Goal: Task Accomplishment & Management: Manage account settings

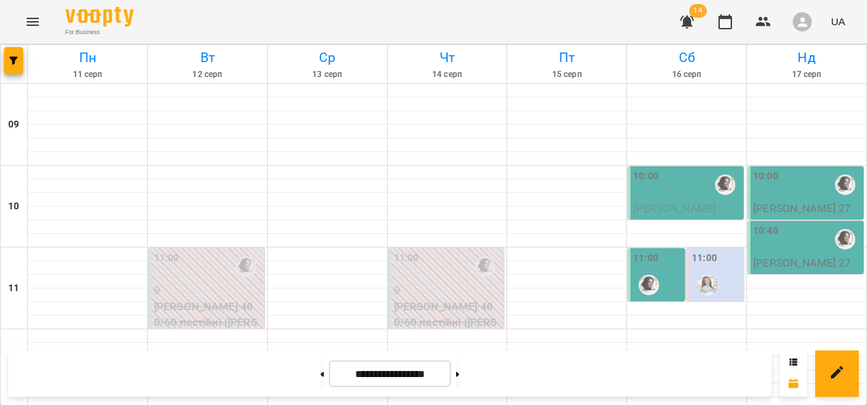
click at [661, 196] on div "10:00" at bounding box center [687, 184] width 108 height 31
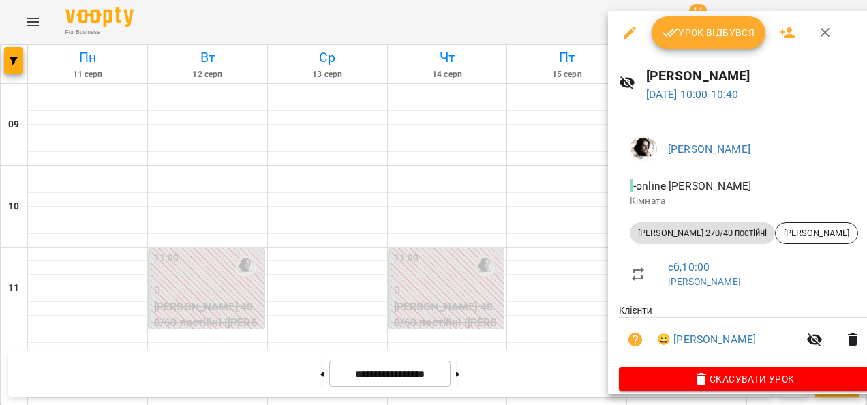
click at [685, 29] on span "Урок відбувся" at bounding box center [709, 33] width 93 height 16
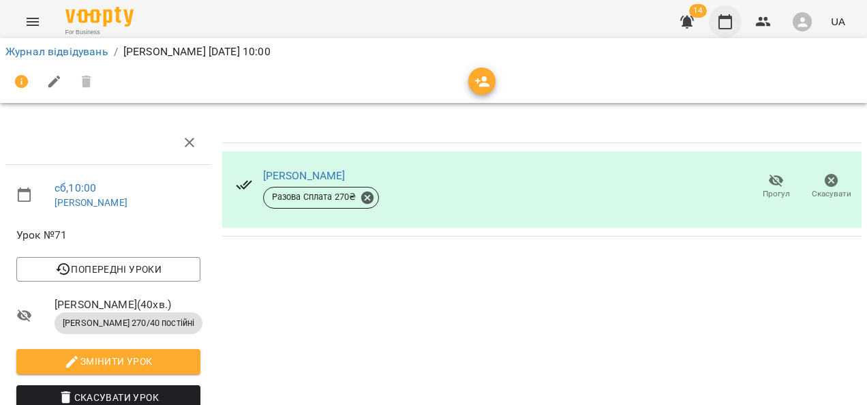
click at [716, 18] on button "button" at bounding box center [725, 21] width 33 height 33
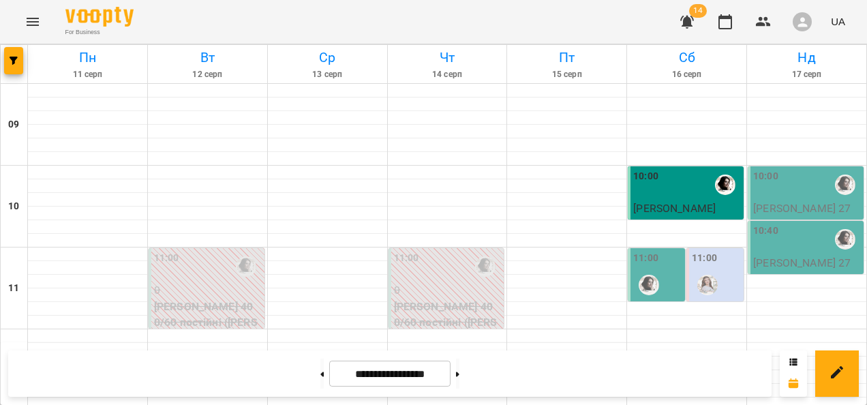
click at [653, 264] on div "11:00" at bounding box center [657, 276] width 49 height 50
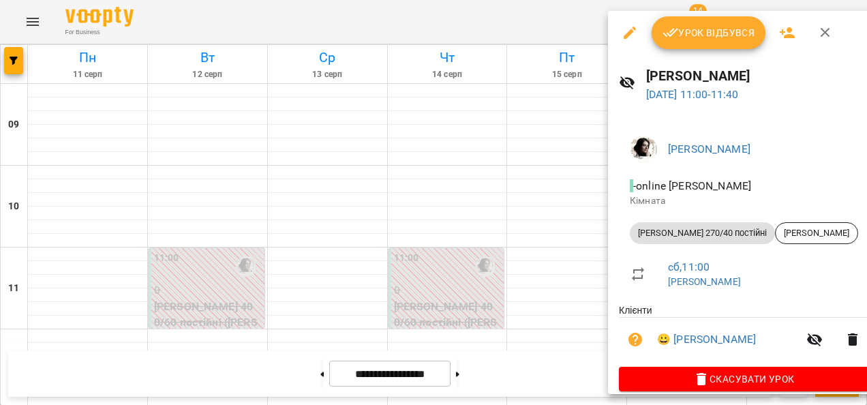
click at [692, 32] on span "Урок відбувся" at bounding box center [709, 33] width 93 height 16
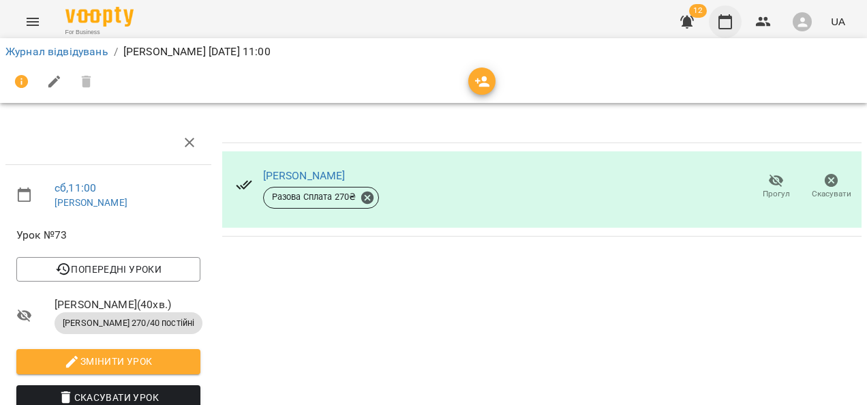
click at [717, 22] on button "button" at bounding box center [725, 21] width 33 height 33
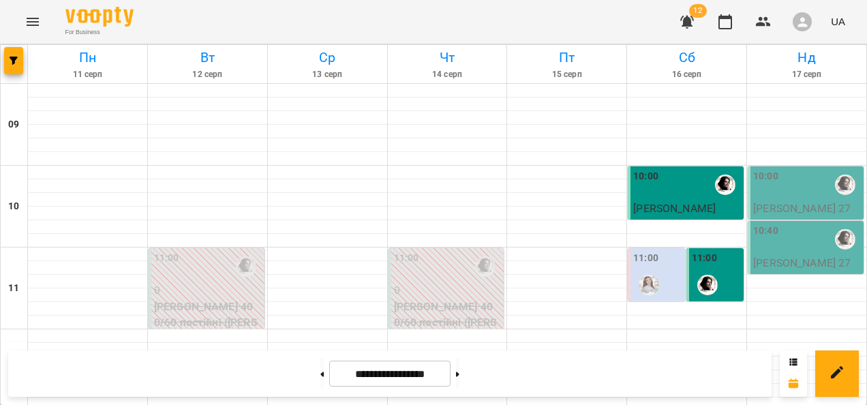
scroll to position [735, 0]
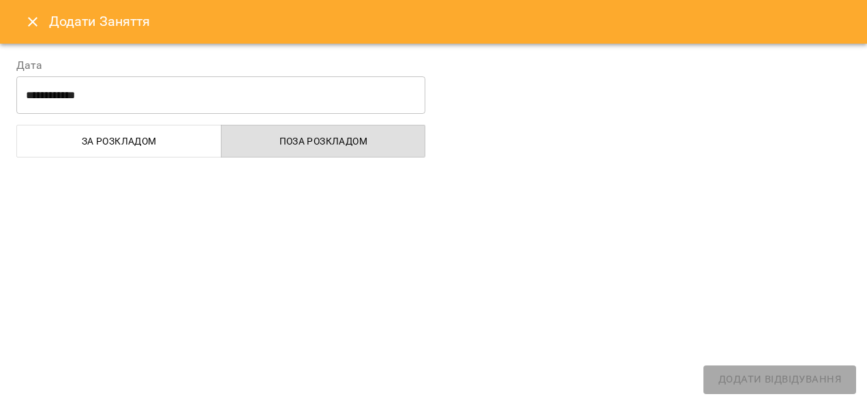
select select
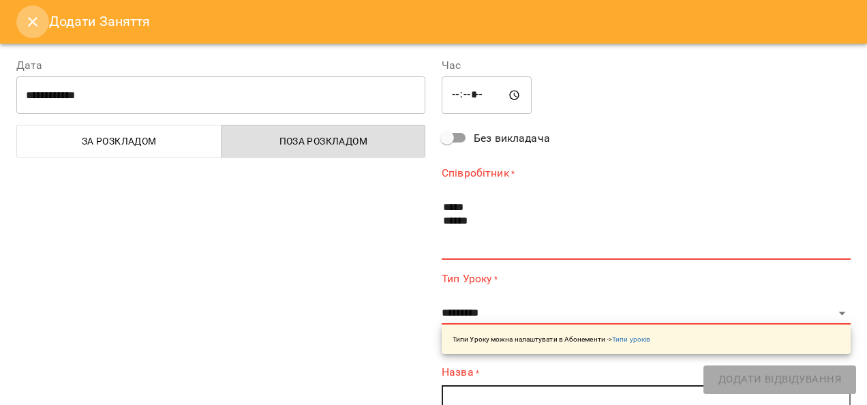
drag, startPoint x: 28, startPoint y: 27, endPoint x: 27, endPoint y: 36, distance: 8.9
click at [29, 27] on icon "Close" at bounding box center [33, 22] width 16 height 16
